Goal: Navigation & Orientation: Understand site structure

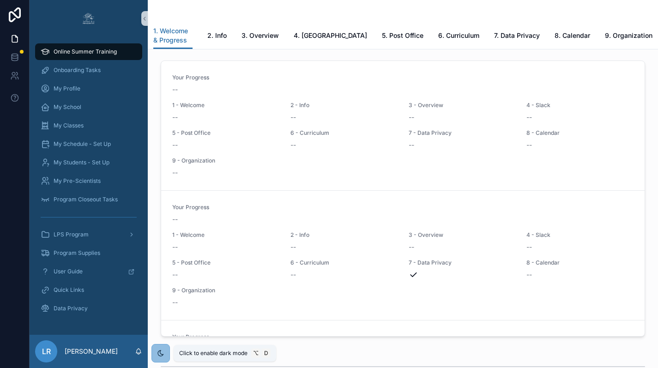
click at [159, 353] on div "scrollable content" at bounding box center [159, 353] width 22 height 18
click at [197, 339] on icon at bounding box center [194, 338] width 7 height 7
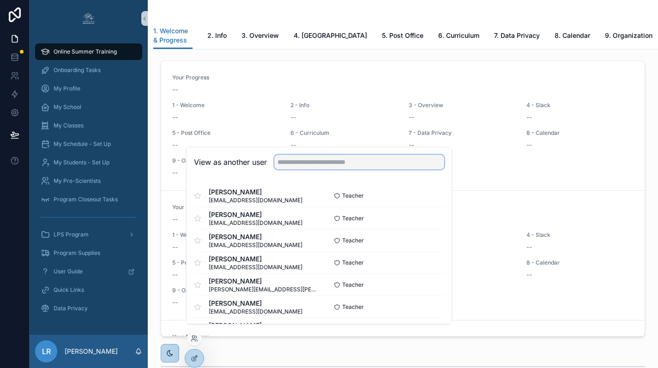
click at [315, 169] on input "text" at bounding box center [359, 162] width 170 height 15
type input "***"
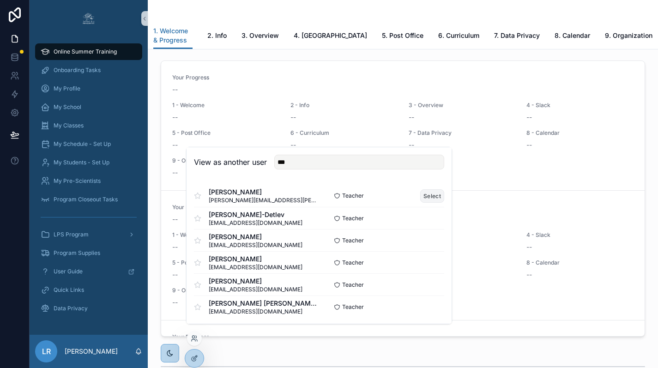
click at [424, 203] on button "Select" at bounding box center [432, 195] width 24 height 13
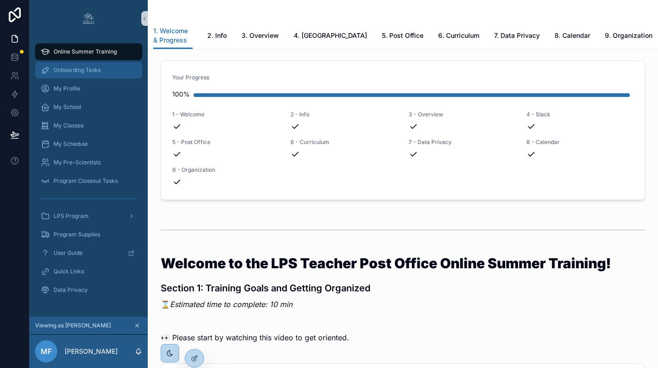
click at [95, 66] on div "Onboarding Tasks" at bounding box center [89, 70] width 96 height 15
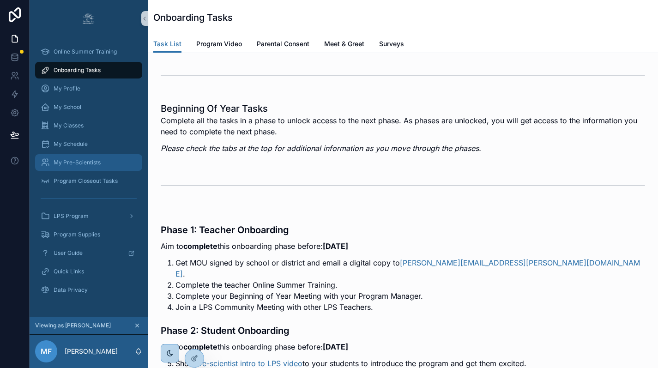
click at [77, 160] on span "My Pre-Scientists" at bounding box center [77, 162] width 47 height 7
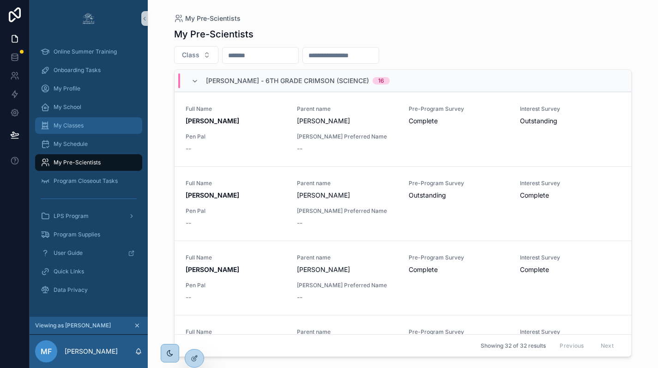
click at [69, 124] on span "My Classes" at bounding box center [69, 125] width 30 height 7
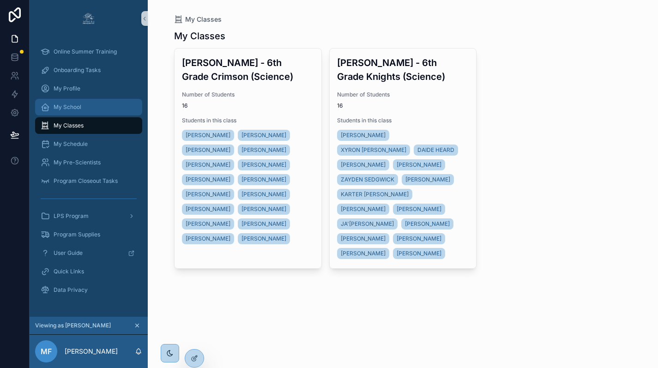
click at [69, 104] on span "My School" at bounding box center [68, 107] width 28 height 7
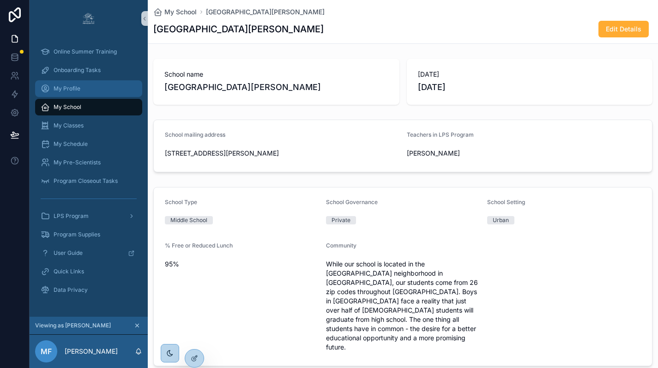
click at [67, 85] on span "My Profile" at bounding box center [67, 88] width 27 height 7
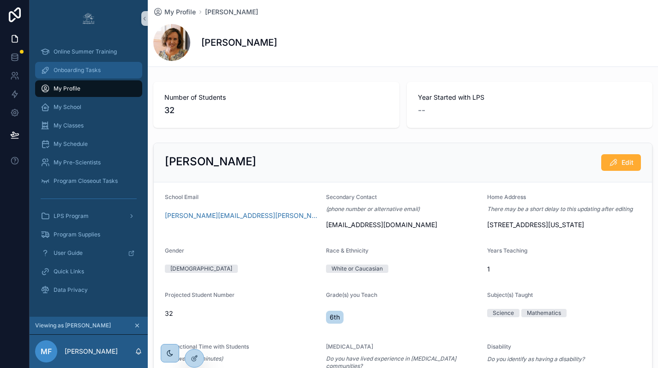
click at [65, 73] on span "Onboarding Tasks" at bounding box center [77, 70] width 47 height 7
